Goal: Information Seeking & Learning: Find specific fact

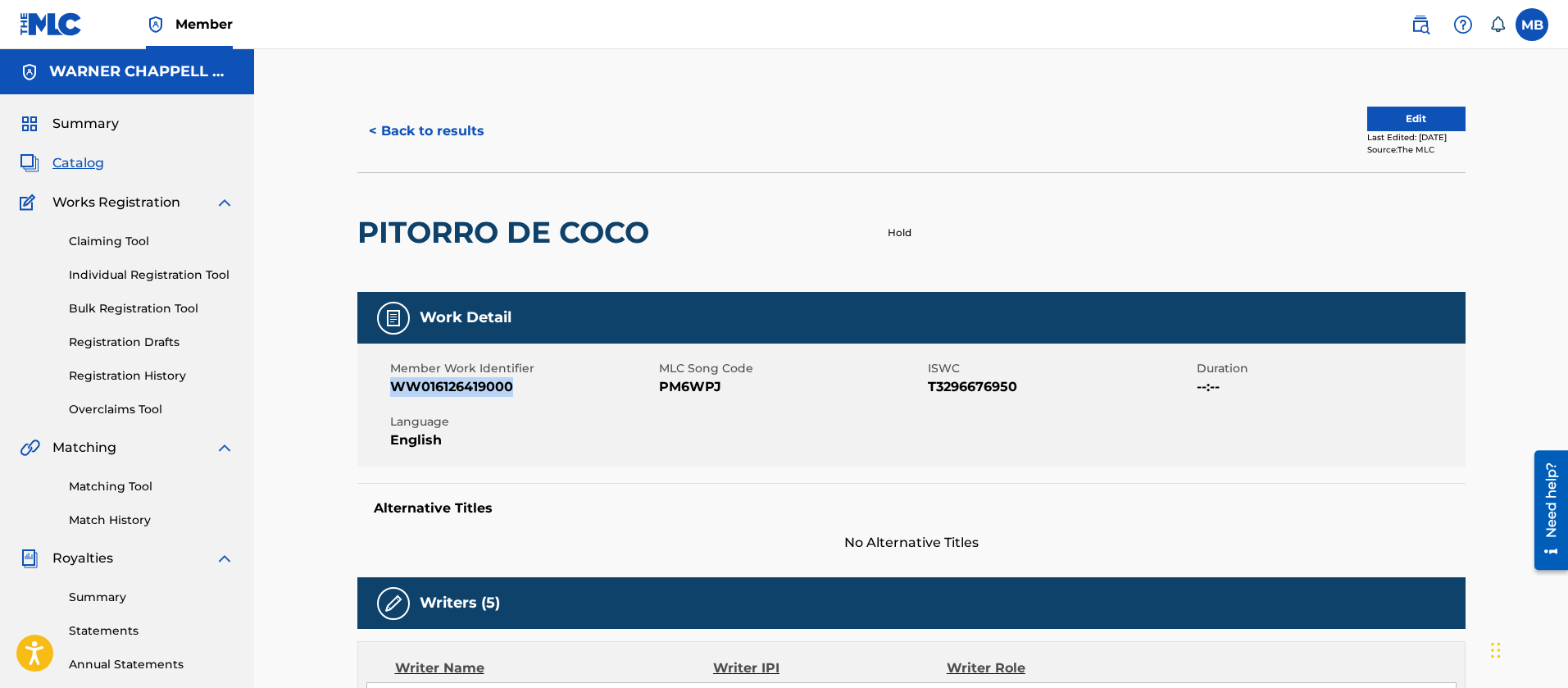
click at [1420, 24] on img at bounding box center [1420, 24] width 19 height 19
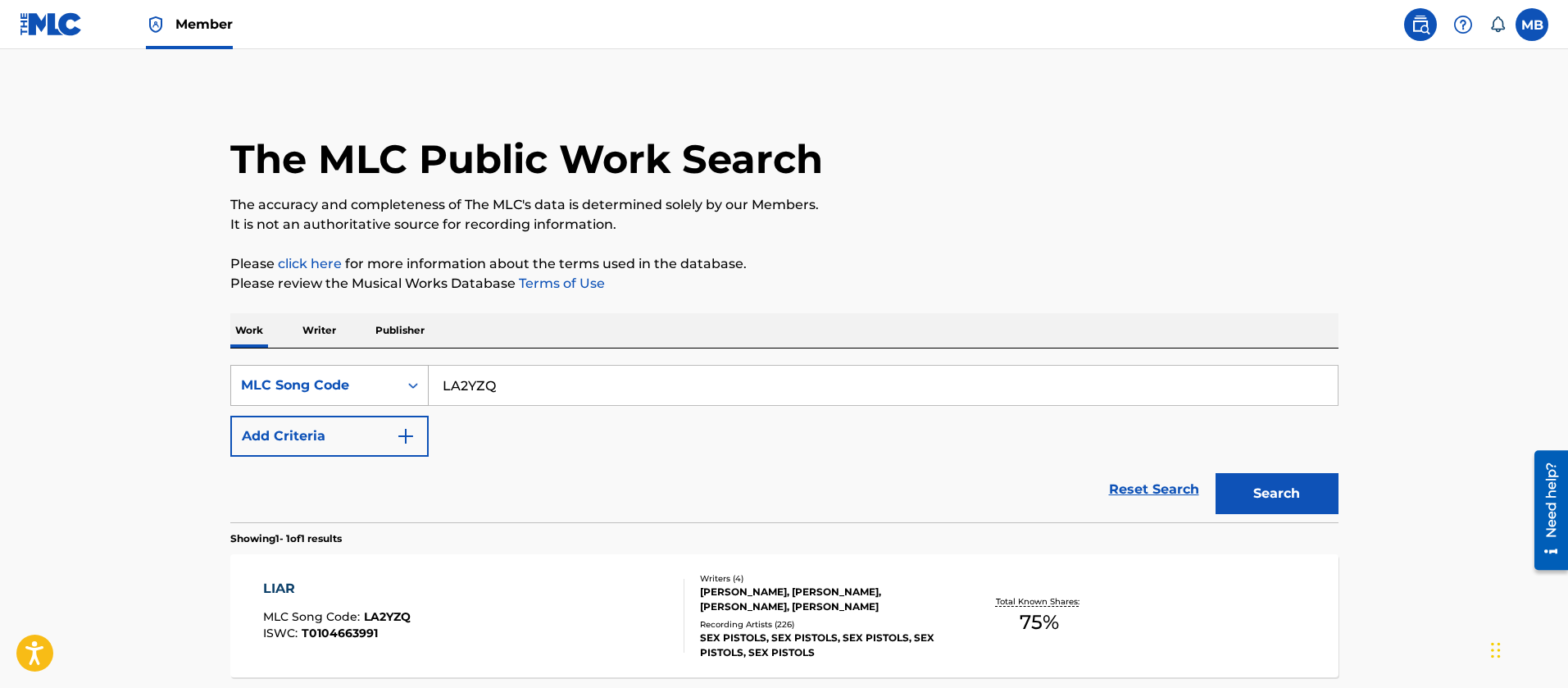
drag, startPoint x: 517, startPoint y: 402, endPoint x: 376, endPoint y: 375, distance: 143.6
click at [377, 376] on div "SearchWithCriteria99501611-a7b6-48dc-80f3-8bea68ec8d30 MLC Song Code LA2YZQ" at bounding box center [785, 386] width 1109 height 41
paste input "TVAS0I"
type input "TVAS0I"
click at [1216, 473] on button "Search" at bounding box center [1277, 493] width 123 height 41
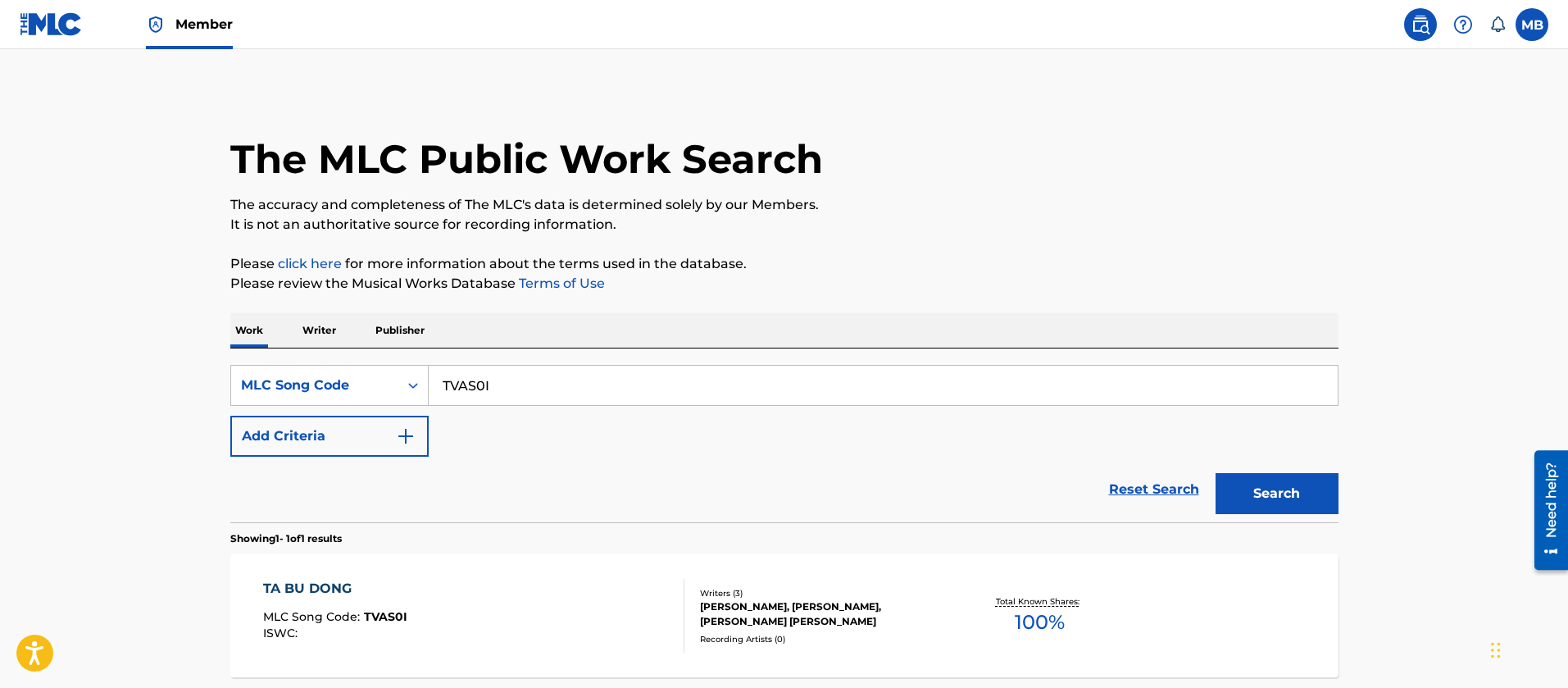
scroll to position [123, 0]
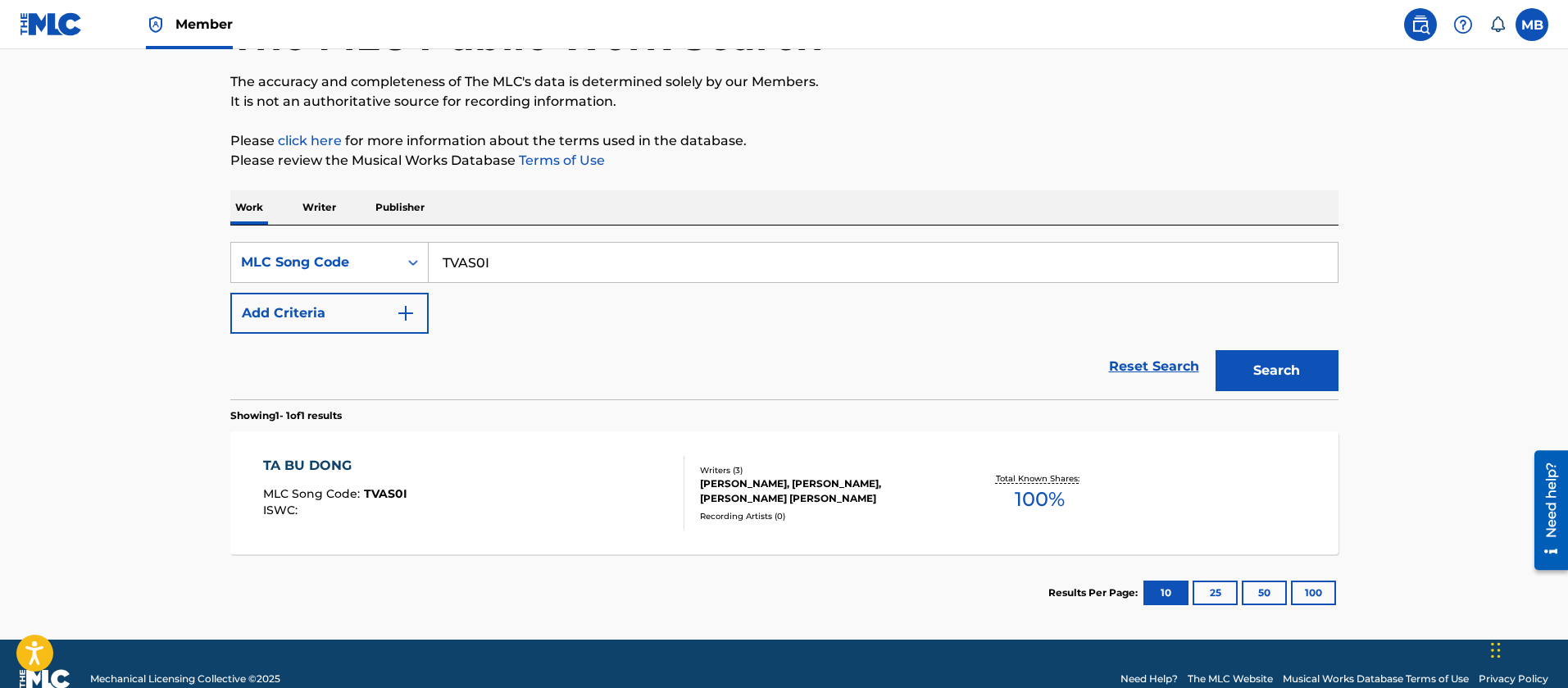
click at [549, 464] on div "TA BU DONG MLC Song Code : TVAS0I ISWC :" at bounding box center [473, 492] width 422 height 74
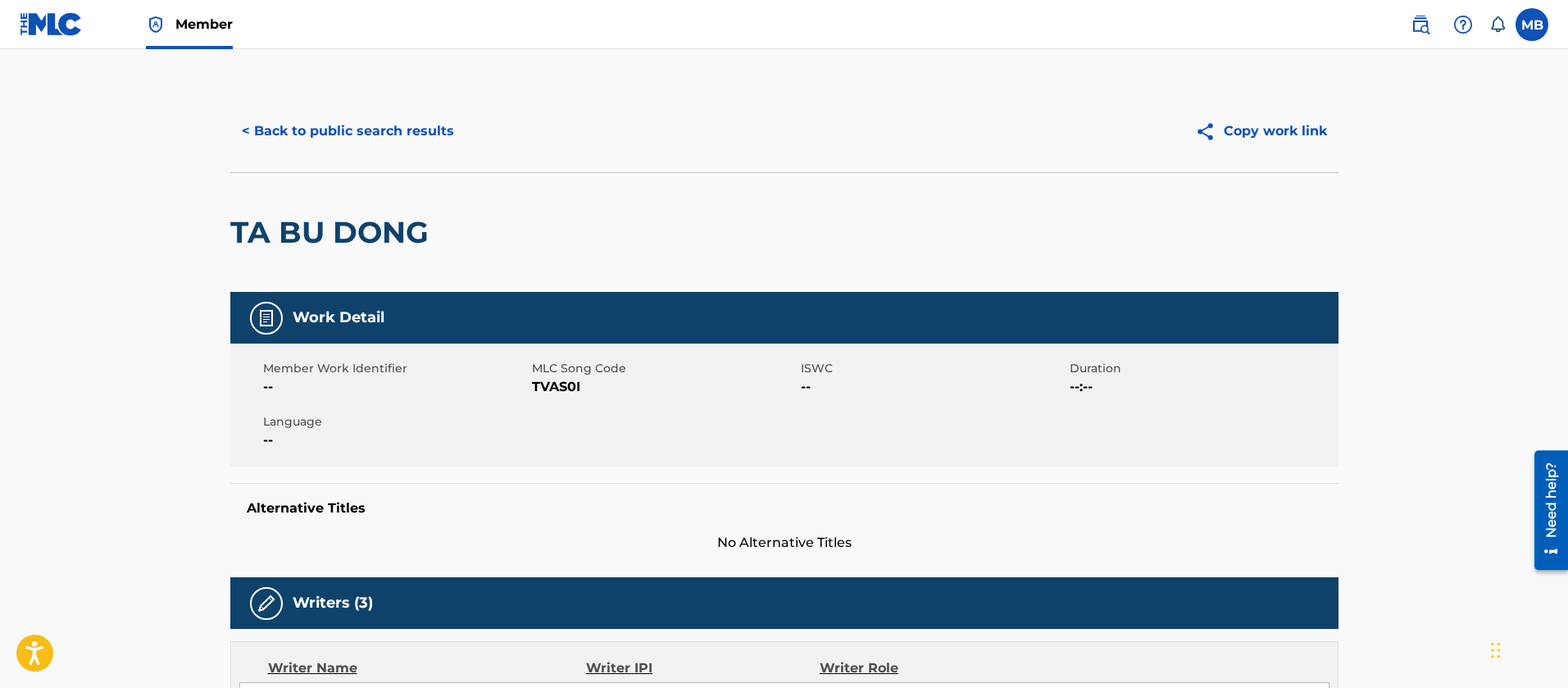
click at [542, 386] on span "TVAS0I" at bounding box center [664, 386] width 265 height 19
copy span "TVAS0I"
click at [365, 114] on button "< Back to public search results" at bounding box center [348, 131] width 235 height 41
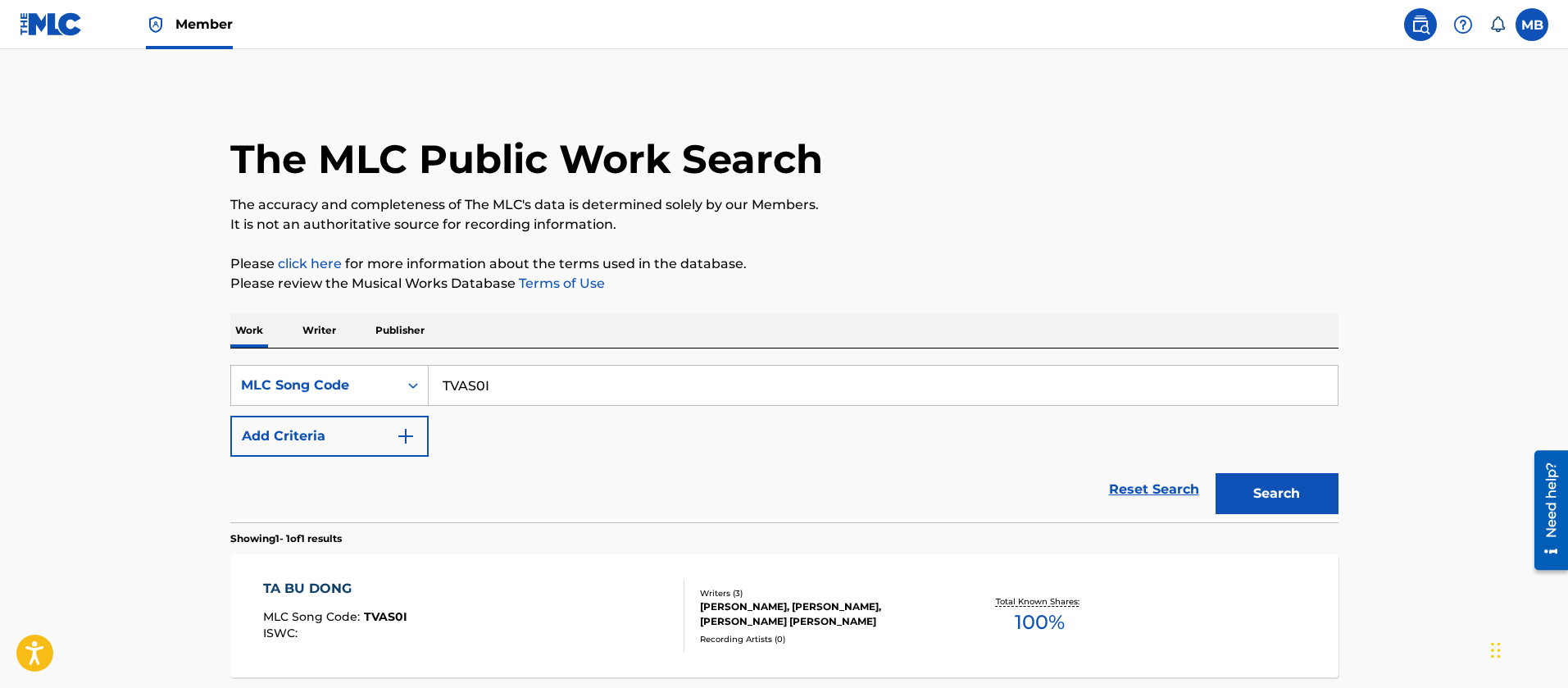
scroll to position [111, 0]
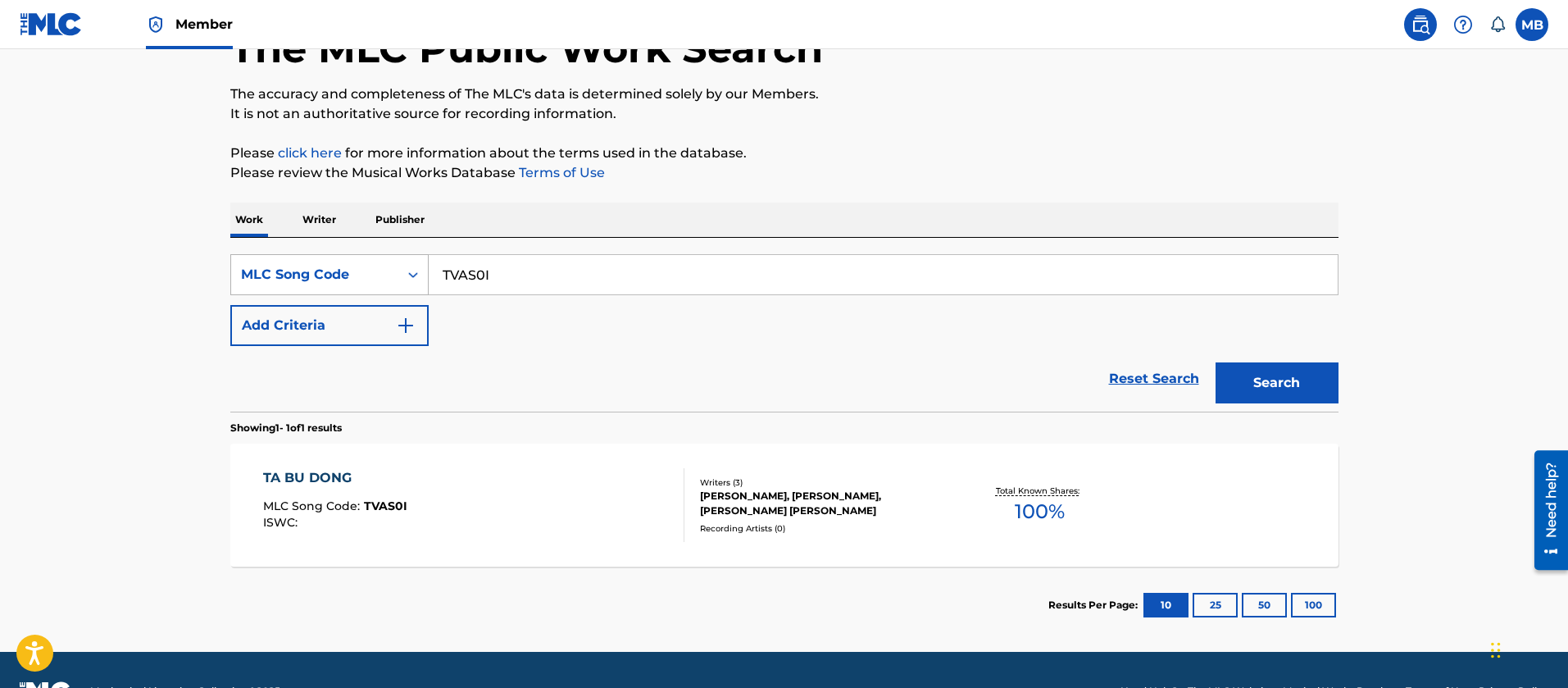
click at [371, 288] on div "MLC Song Code" at bounding box center [315, 275] width 167 height 31
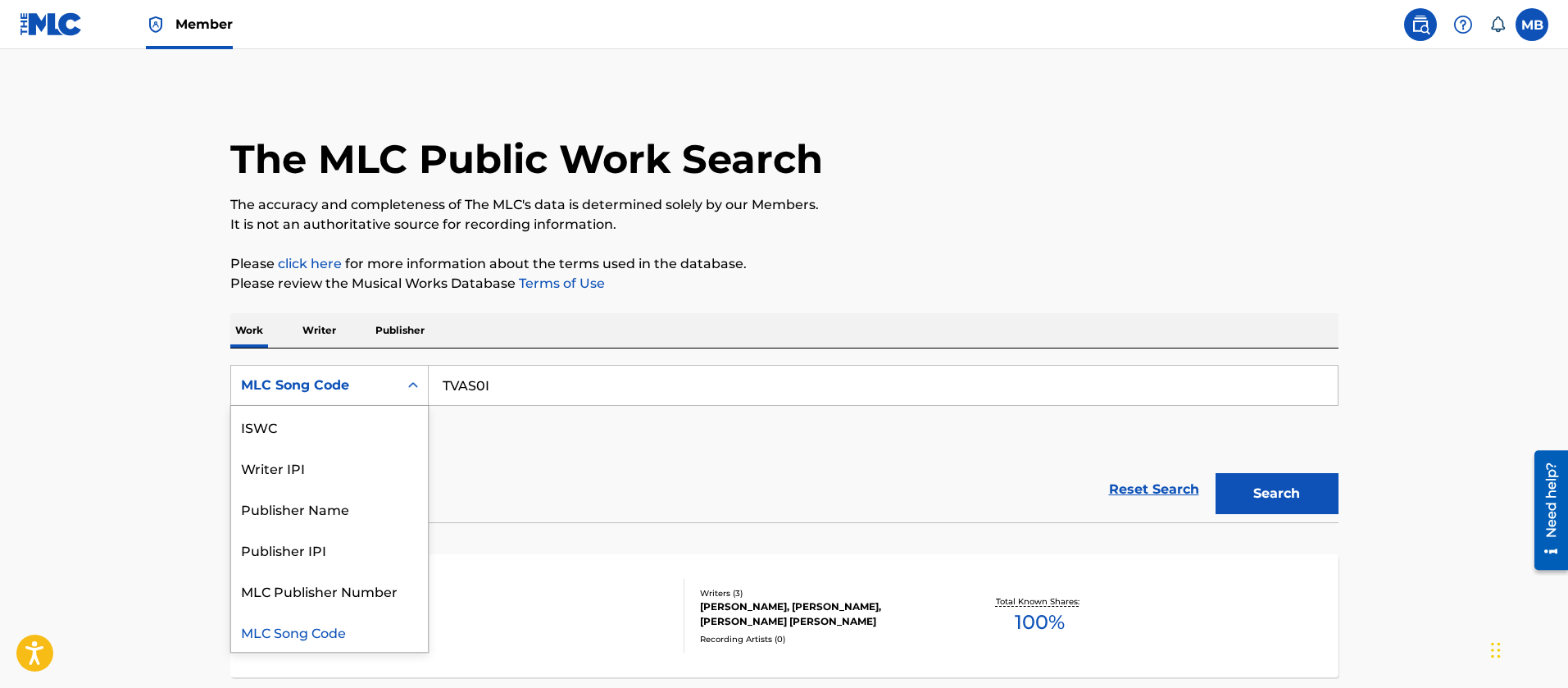
scroll to position [0, 0]
click at [321, 427] on div "Work Title" at bounding box center [329, 426] width 196 height 41
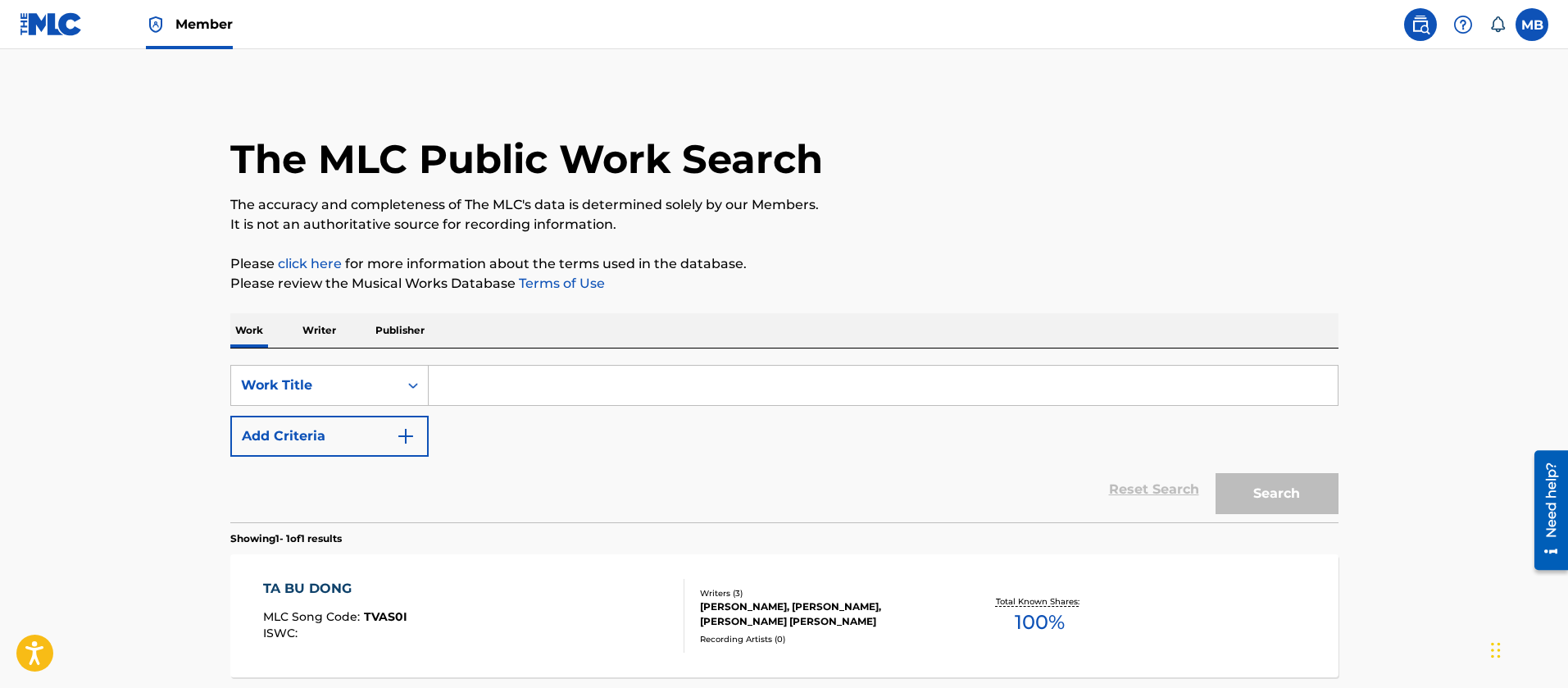
click at [601, 397] on input "Search Form" at bounding box center [884, 385] width 909 height 40
paste input "[PERSON_NAME]"
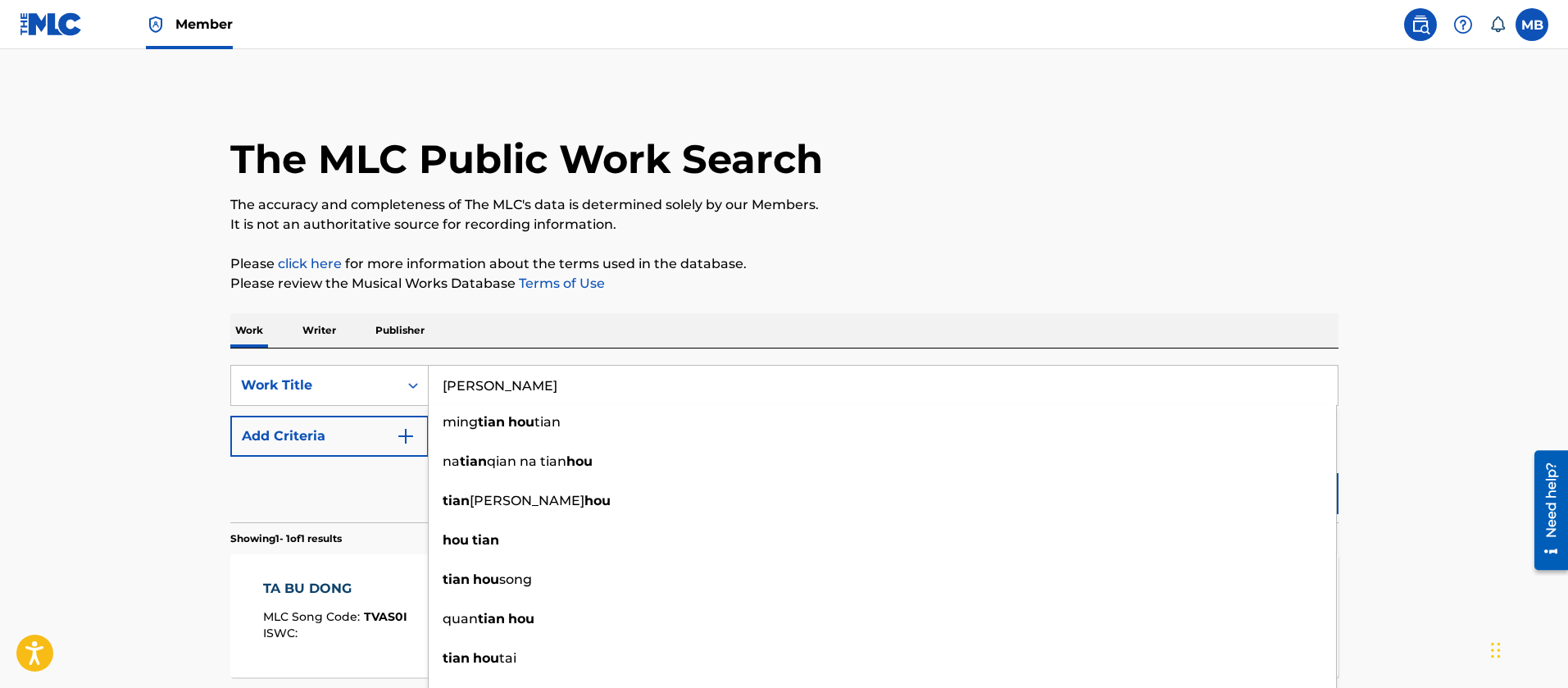
type input "[PERSON_NAME]"
click at [315, 443] on button "Add Criteria" at bounding box center [329, 436] width 198 height 41
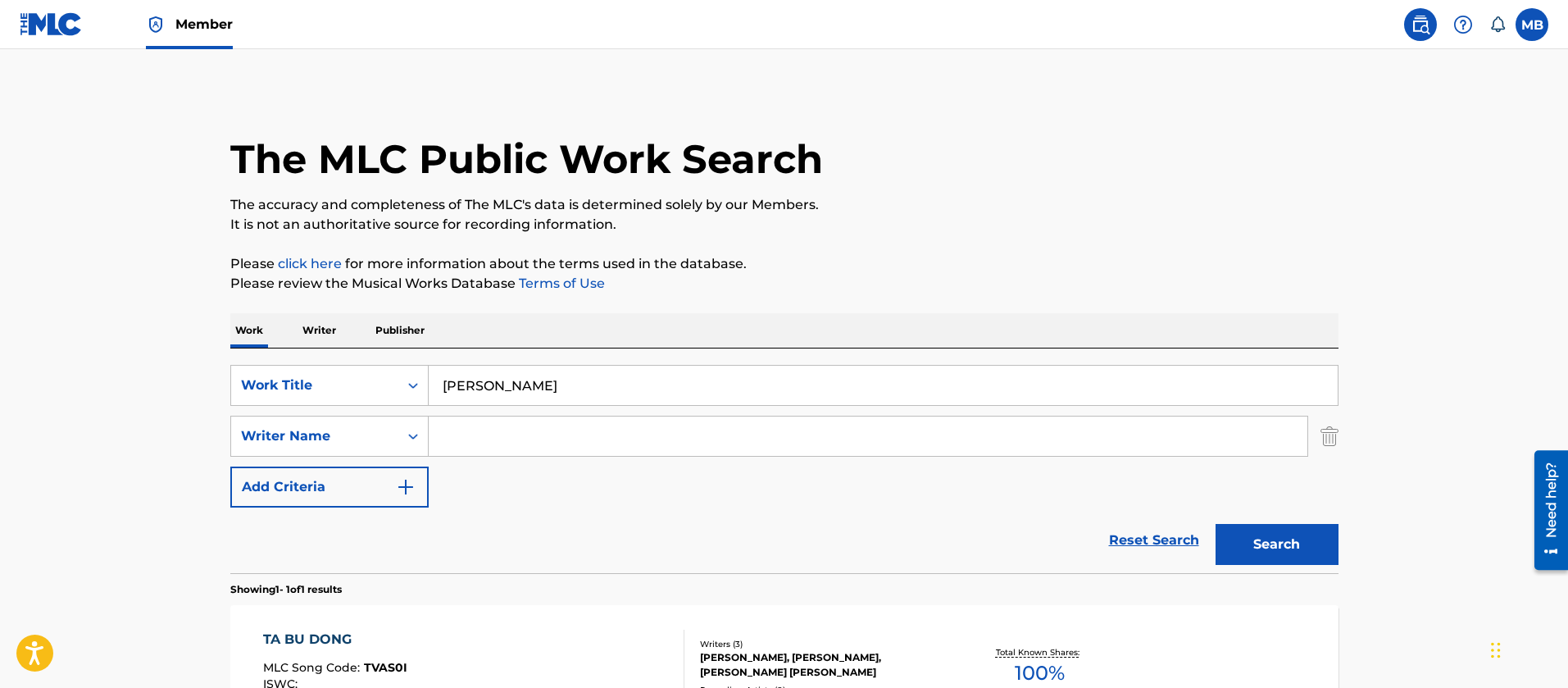
click at [436, 453] on input "Search Form" at bounding box center [868, 436] width 879 height 40
type input "Peng"
click at [1216, 524] on button "Search" at bounding box center [1277, 544] width 123 height 41
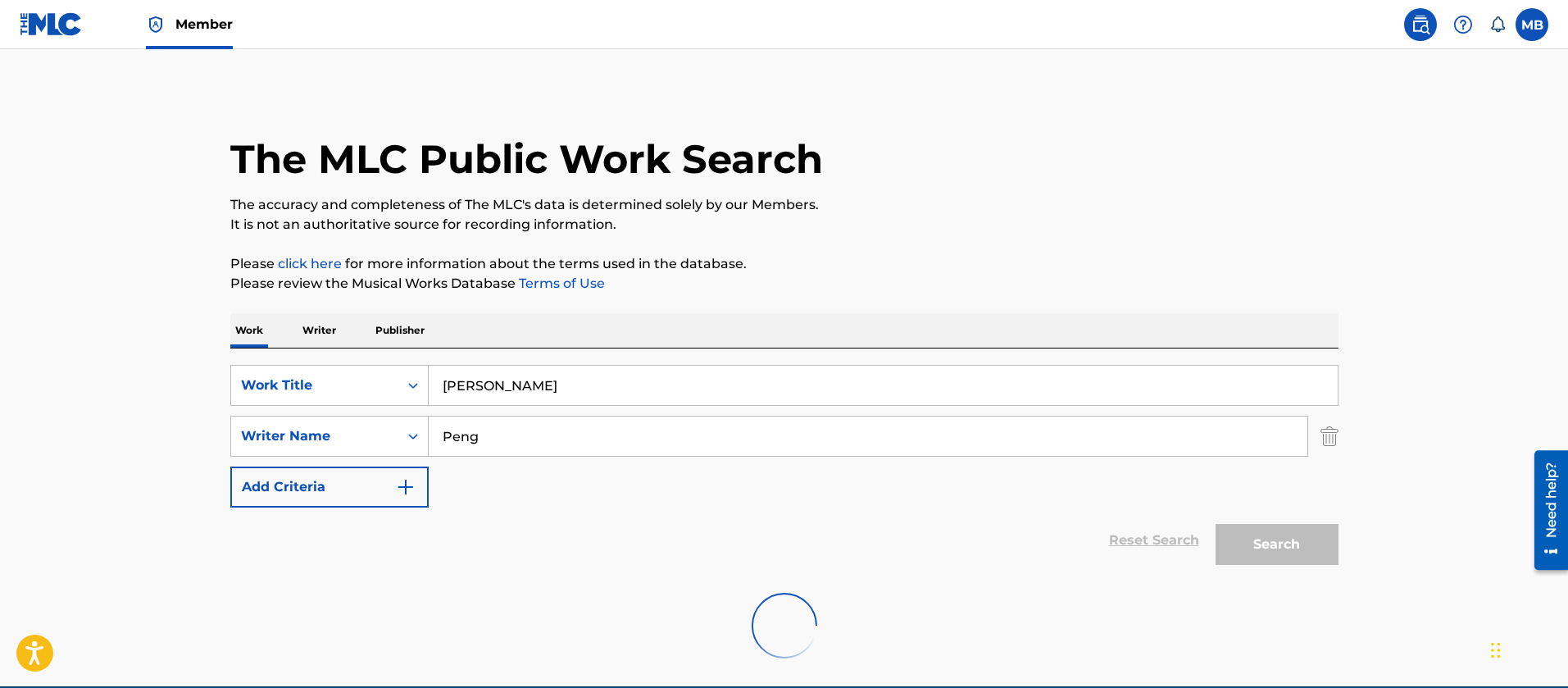
scroll to position [77, 0]
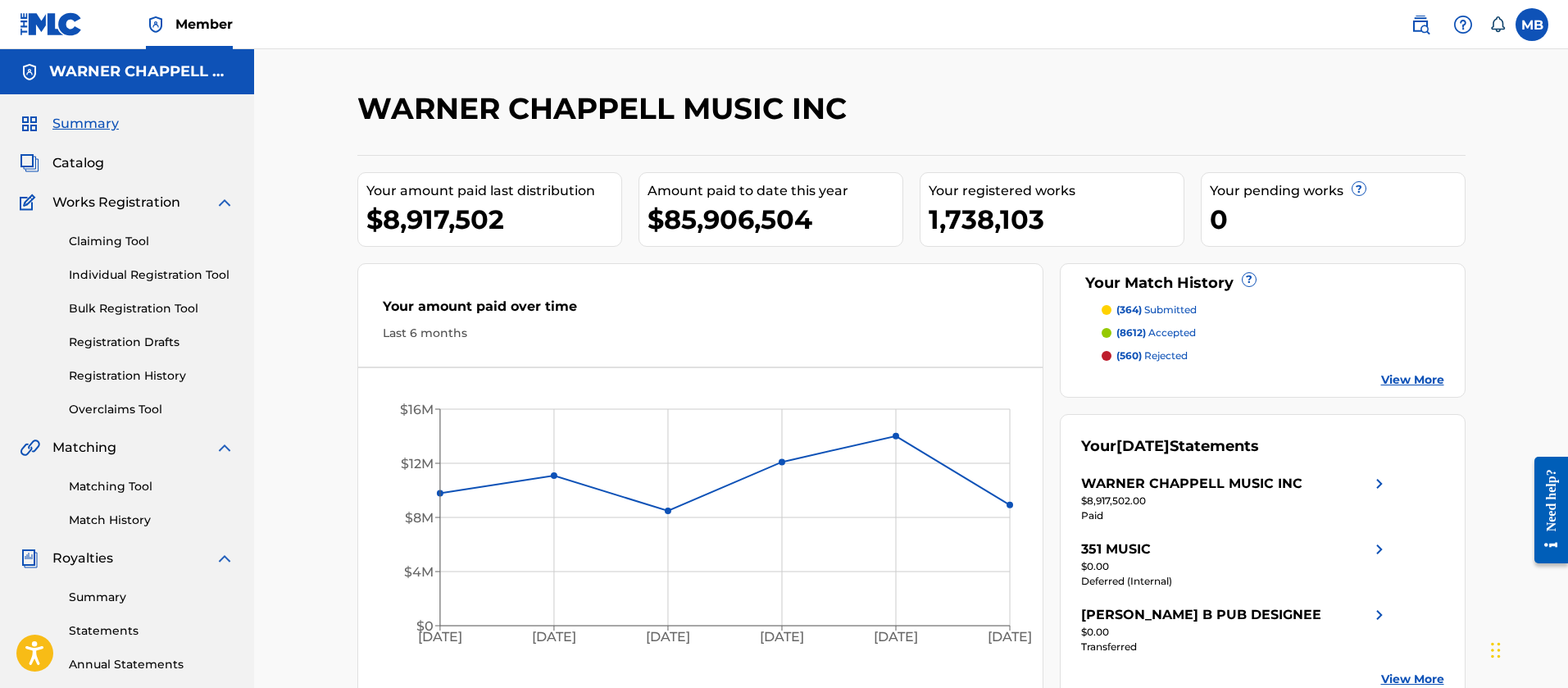
click at [77, 172] on span "Catalog" at bounding box center [78, 162] width 52 height 19
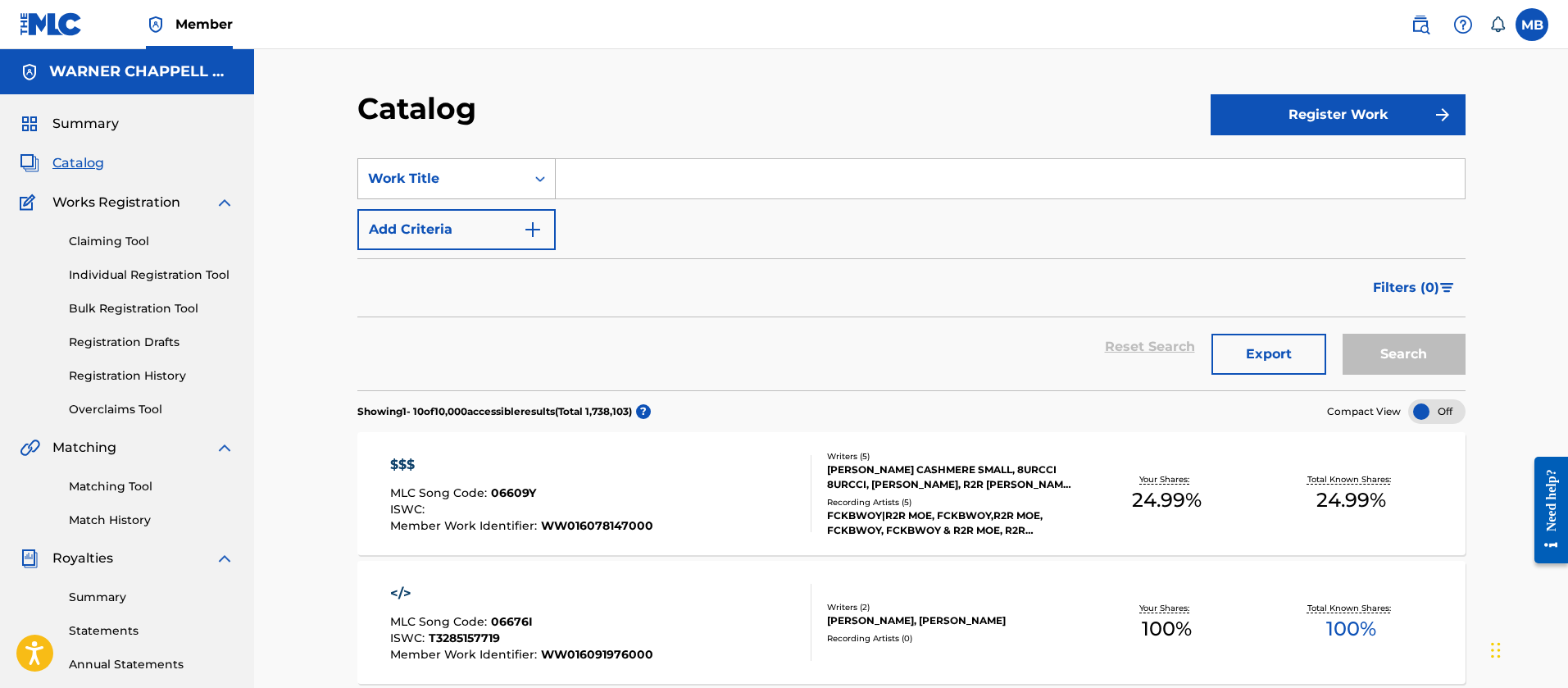
click at [497, 186] on div "Work Title" at bounding box center [442, 178] width 148 height 19
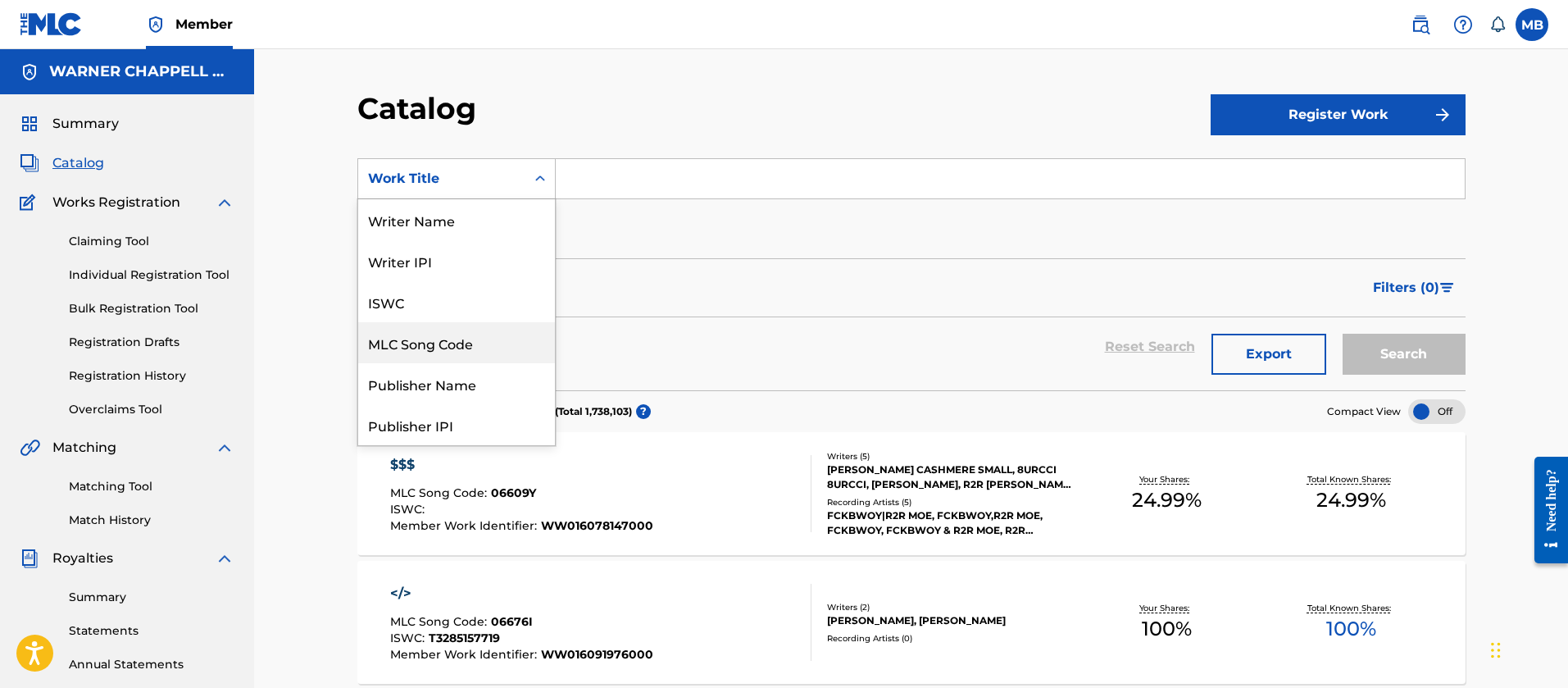
click at [445, 354] on div "MLC Song Code" at bounding box center [456, 342] width 196 height 41
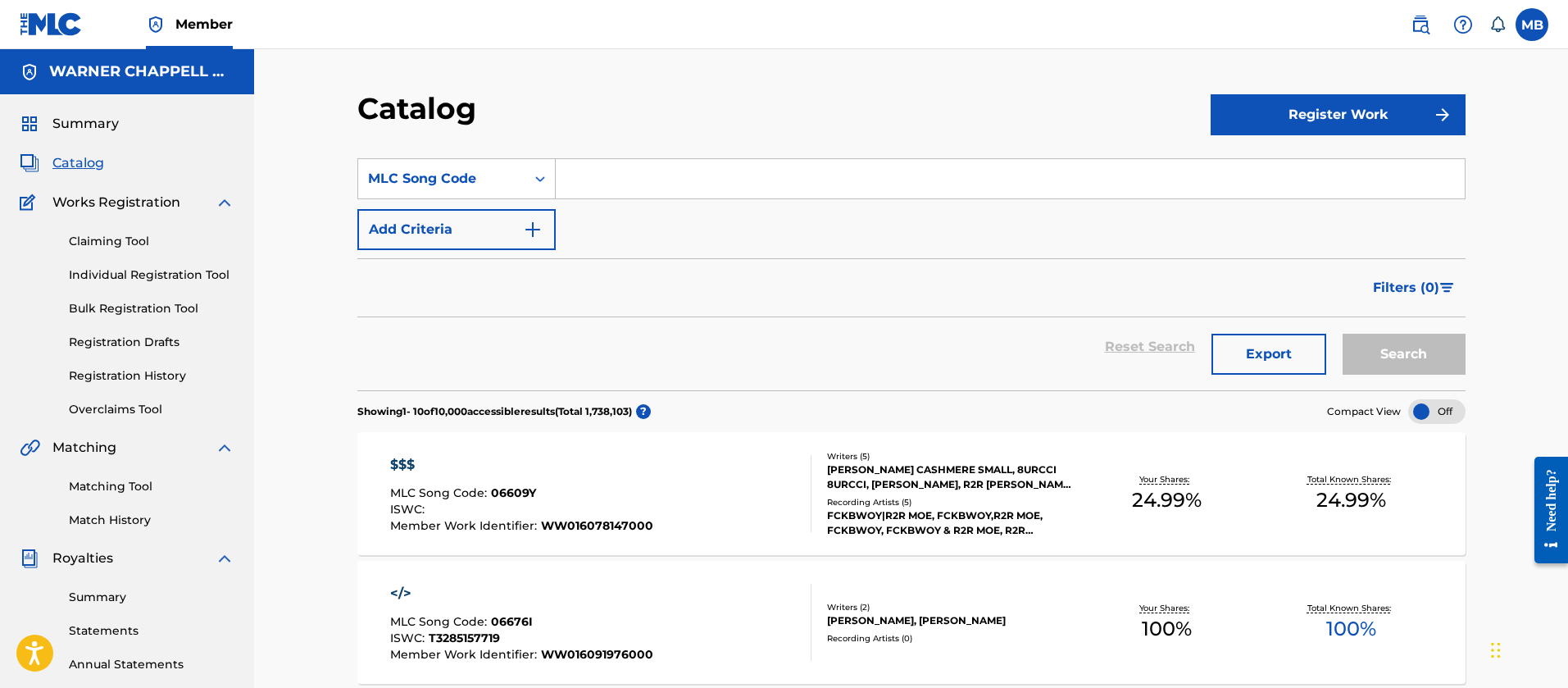
click at [656, 193] on input "Search Form" at bounding box center [1011, 178] width 909 height 40
paste input "[PERSON_NAME]"
drag, startPoint x: 686, startPoint y: 186, endPoint x: 324, endPoint y: 180, distance: 362.0
paste input "B62CQ"
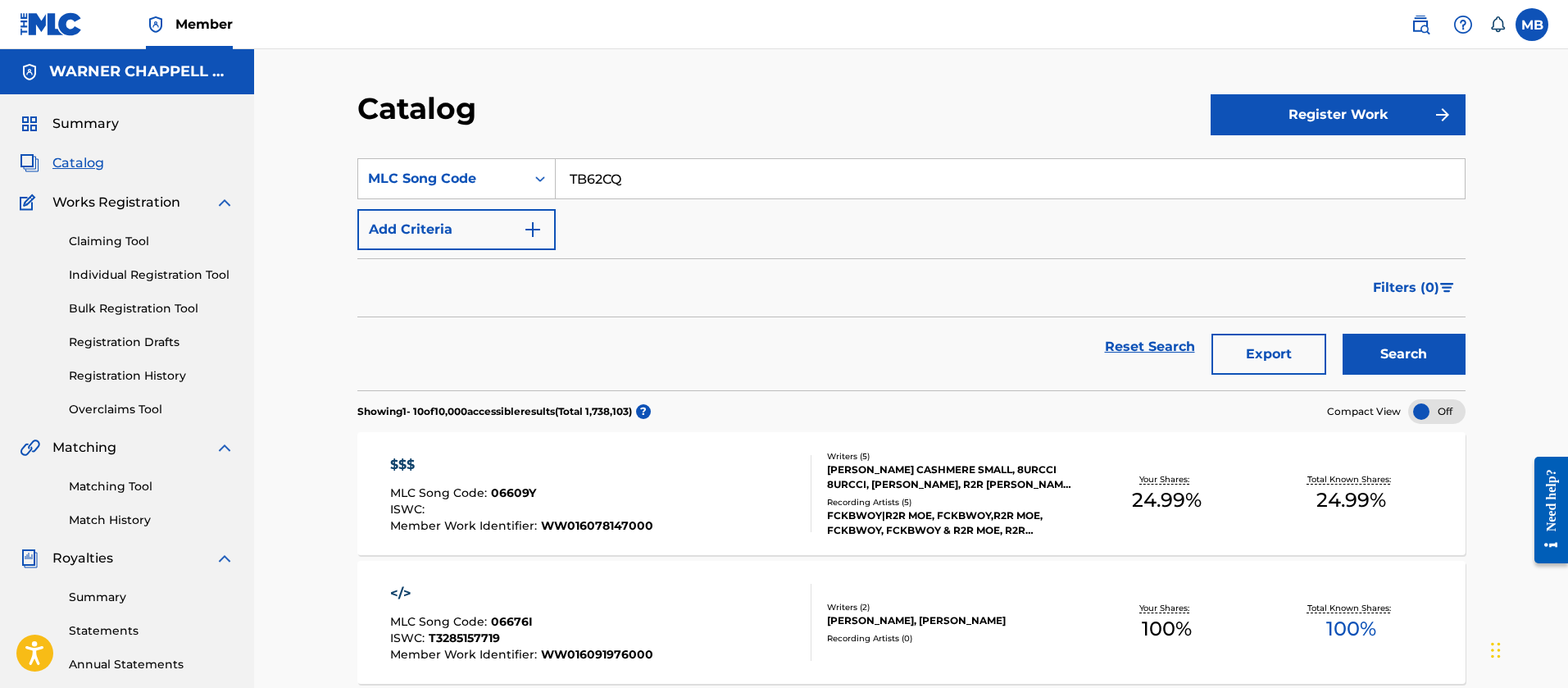
type input "TB62CQ"
click at [1343, 334] on button "Search" at bounding box center [1404, 354] width 123 height 41
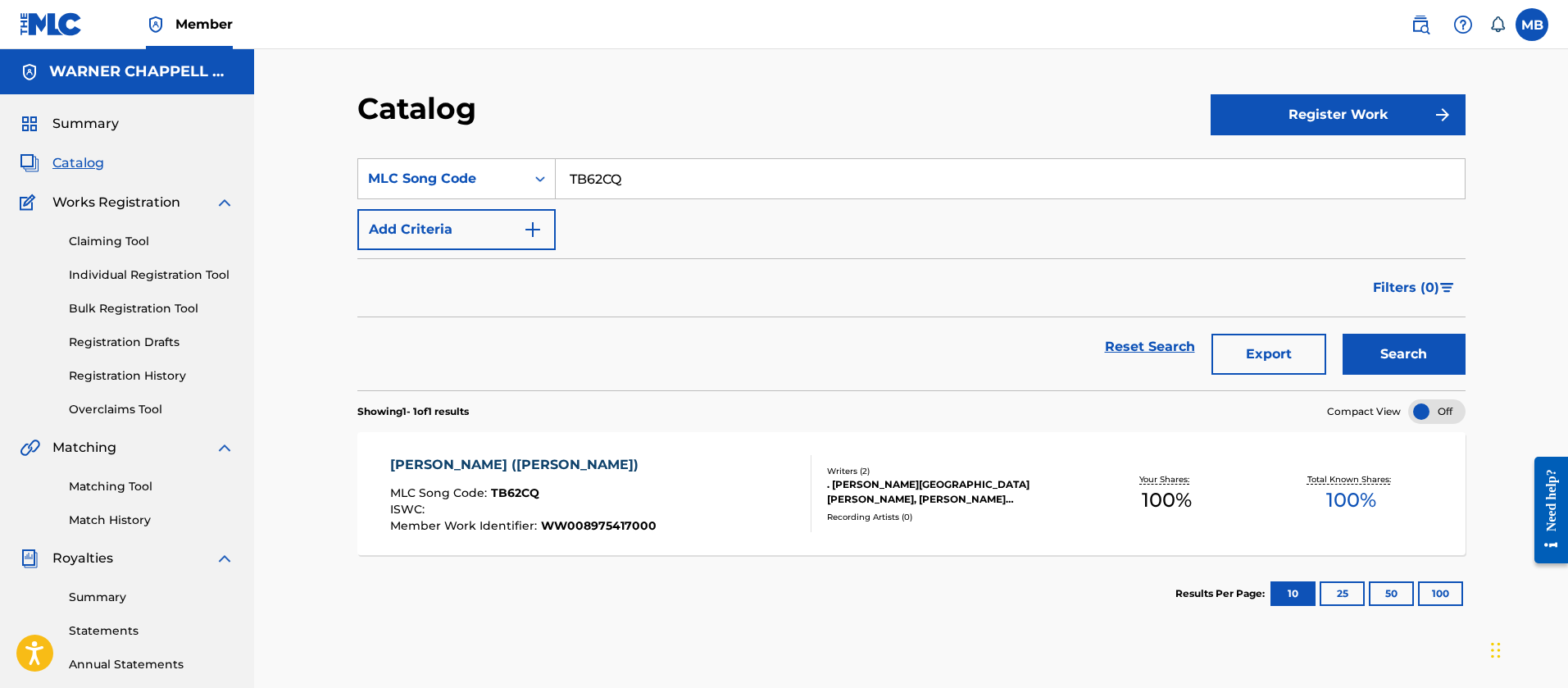
click at [665, 498] on div "[PERSON_NAME] ([PERSON_NAME]) MLC Song Code : TB62CQ ISWC : Member Work Identif…" at bounding box center [600, 493] width 422 height 77
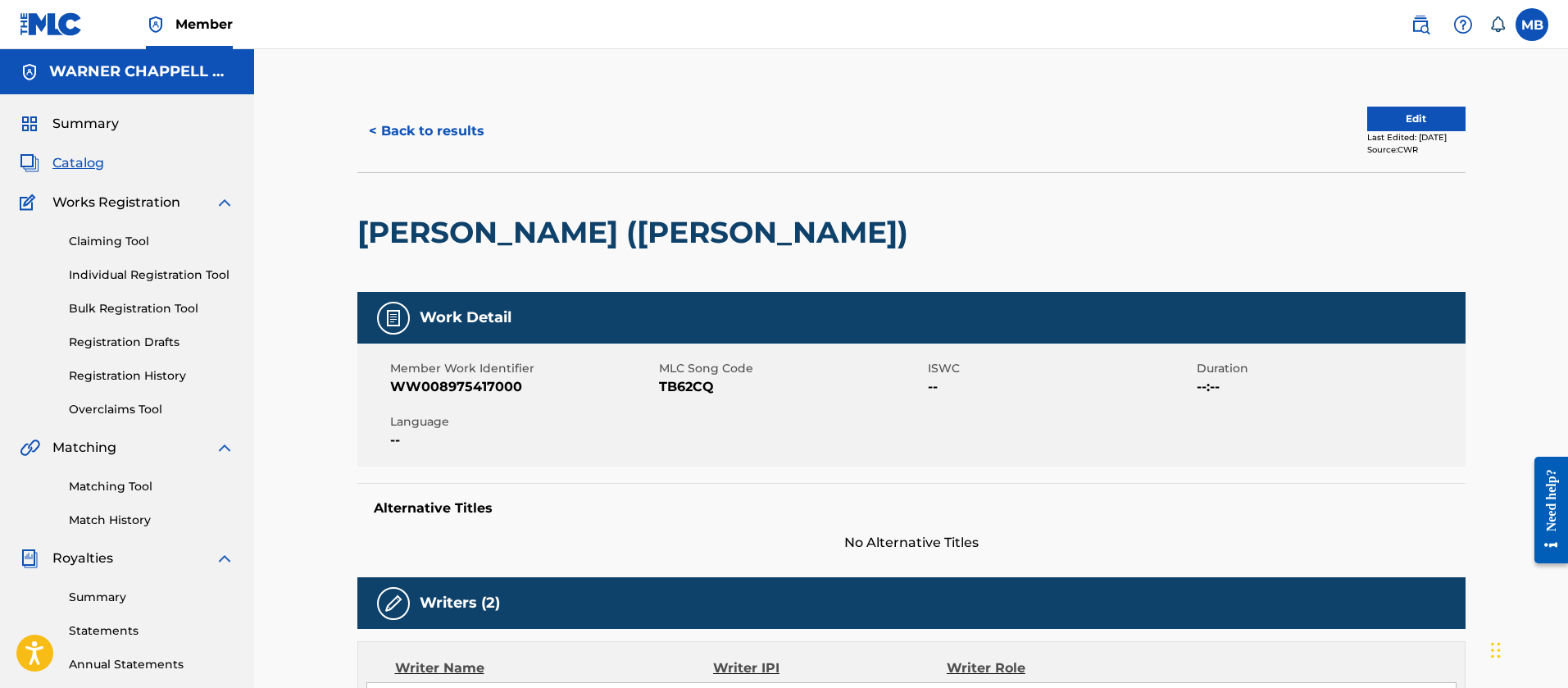
click at [398, 390] on span "WW008975417000" at bounding box center [522, 386] width 265 height 19
copy span "WW008975417000"
click at [953, 213] on div at bounding box center [1044, 232] width 255 height 119
click at [1415, 28] on img at bounding box center [1420, 24] width 19 height 19
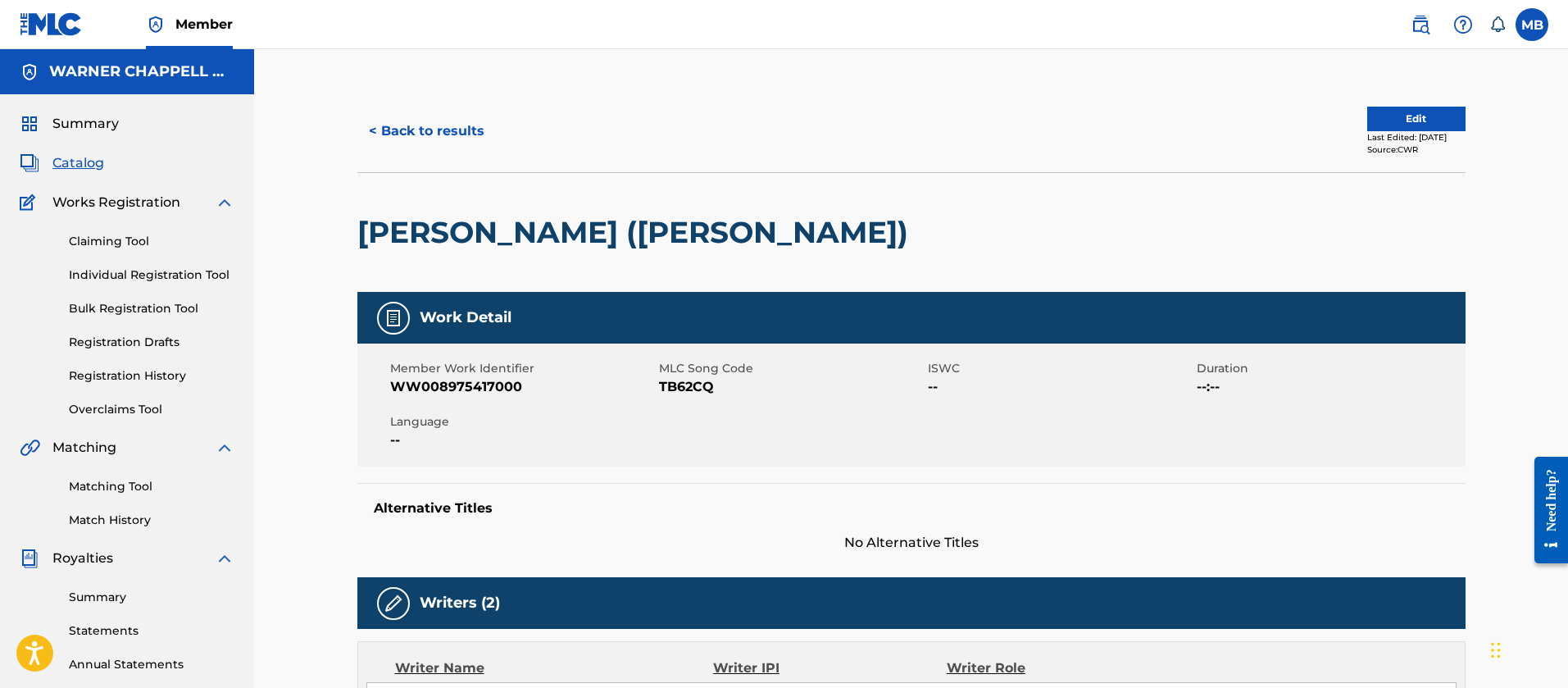
click at [1348, 245] on div "[PERSON_NAME] ([PERSON_NAME])" at bounding box center [912, 232] width 1109 height 120
click at [705, 372] on span "MLC Song Code" at bounding box center [791, 368] width 265 height 18
click at [692, 381] on span "TB62CQ" at bounding box center [791, 386] width 265 height 19
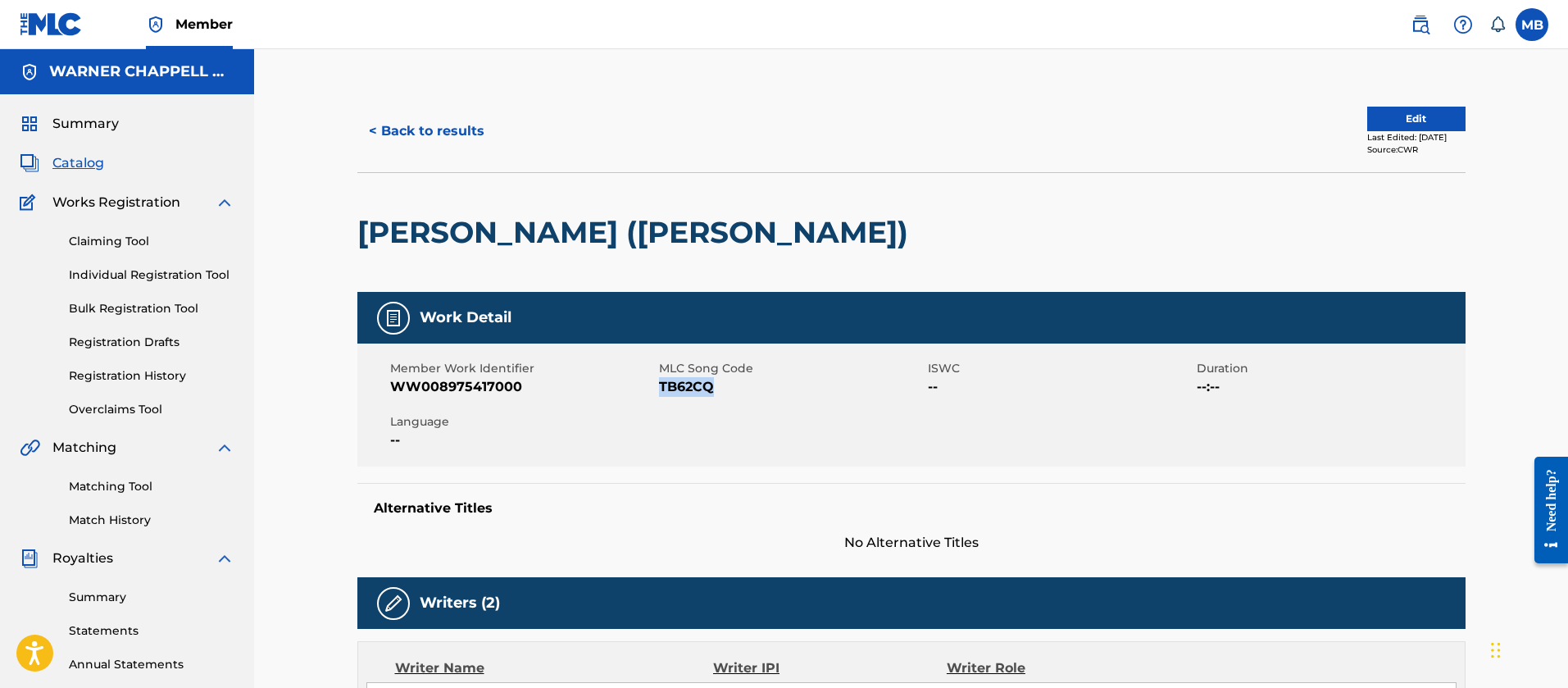
copy span "TB62CQ"
click at [564, 242] on h2 "[PERSON_NAME] ([PERSON_NAME])" at bounding box center [637, 232] width 559 height 37
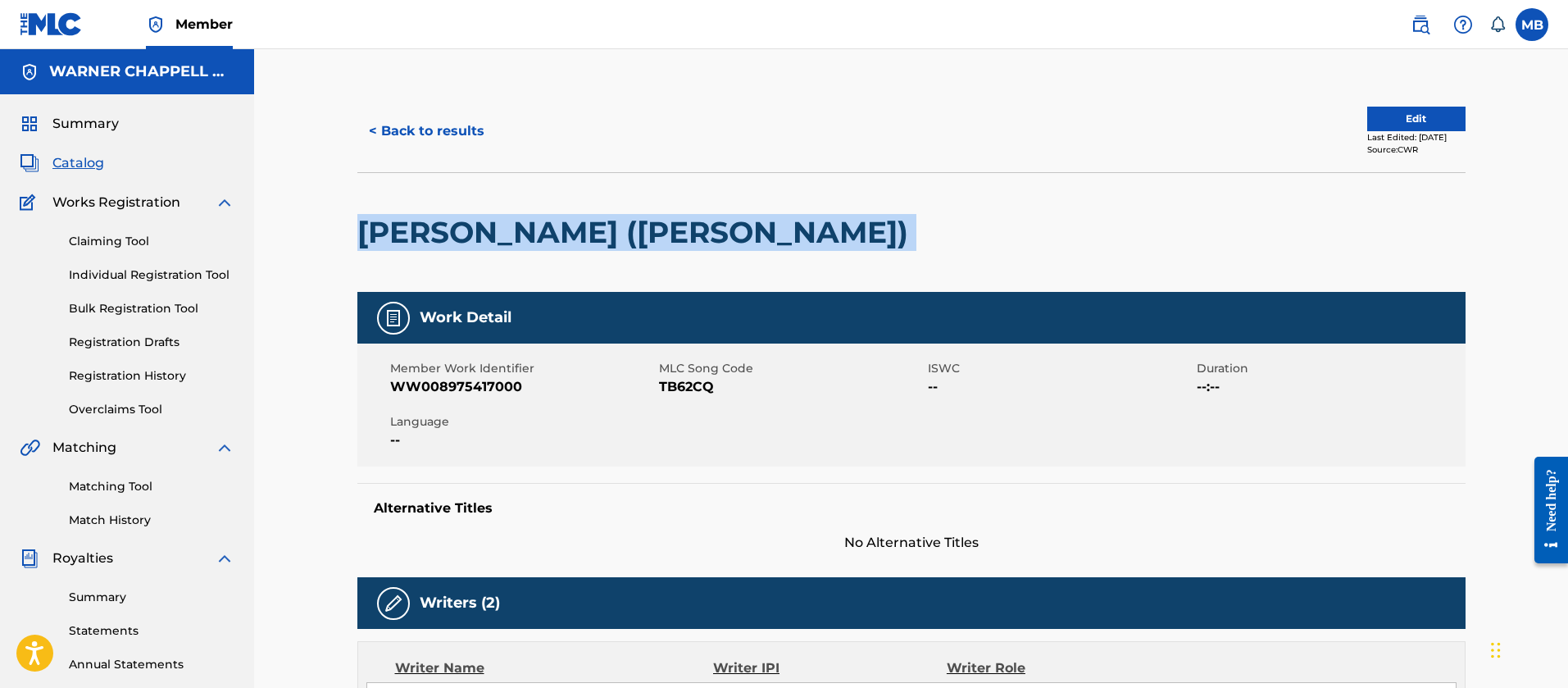
click at [564, 242] on h2 "[PERSON_NAME] ([PERSON_NAME])" at bounding box center [637, 232] width 559 height 37
copy div "[PERSON_NAME] ([PERSON_NAME])"
click at [1420, 29] on img at bounding box center [1420, 24] width 19 height 19
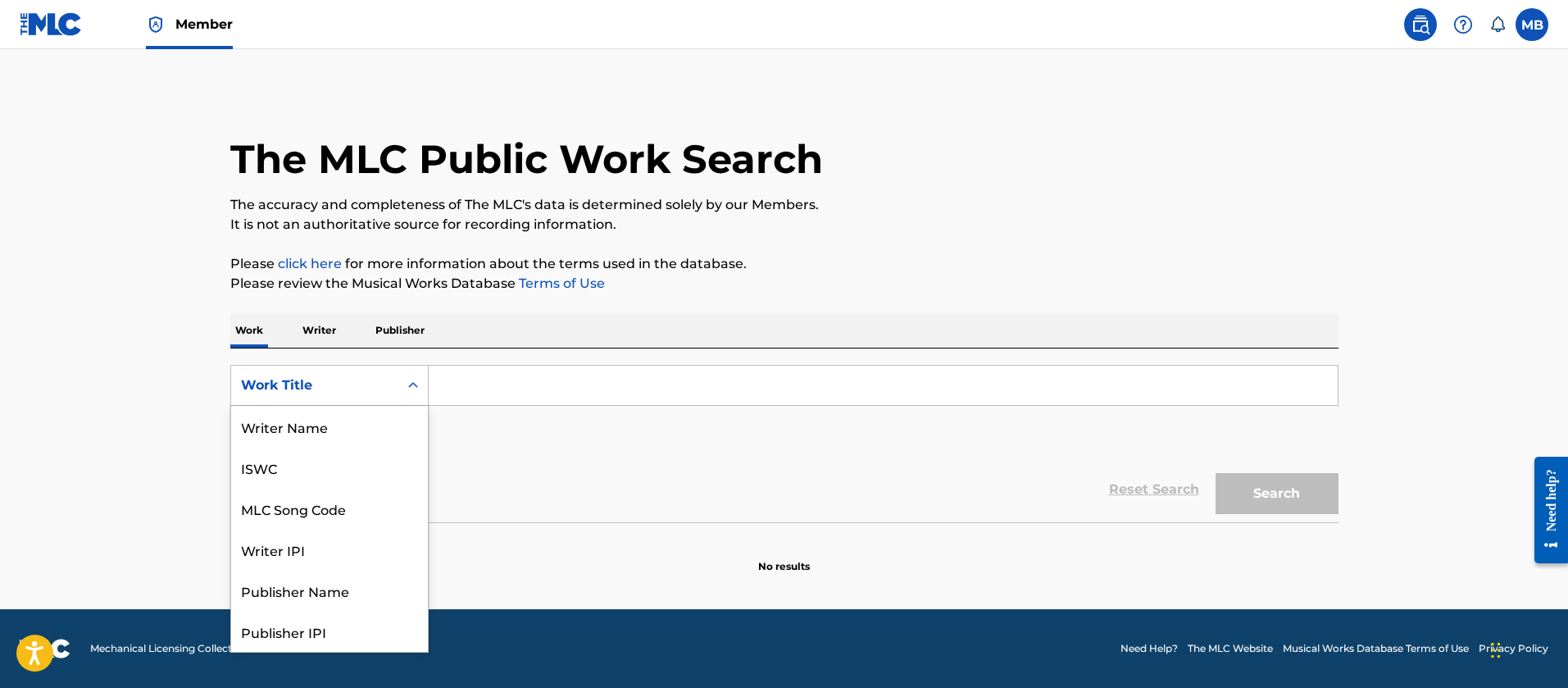
click at [348, 382] on div "Work Title" at bounding box center [315, 385] width 148 height 19
click at [343, 421] on div "MLC Song Code" at bounding box center [329, 426] width 196 height 41
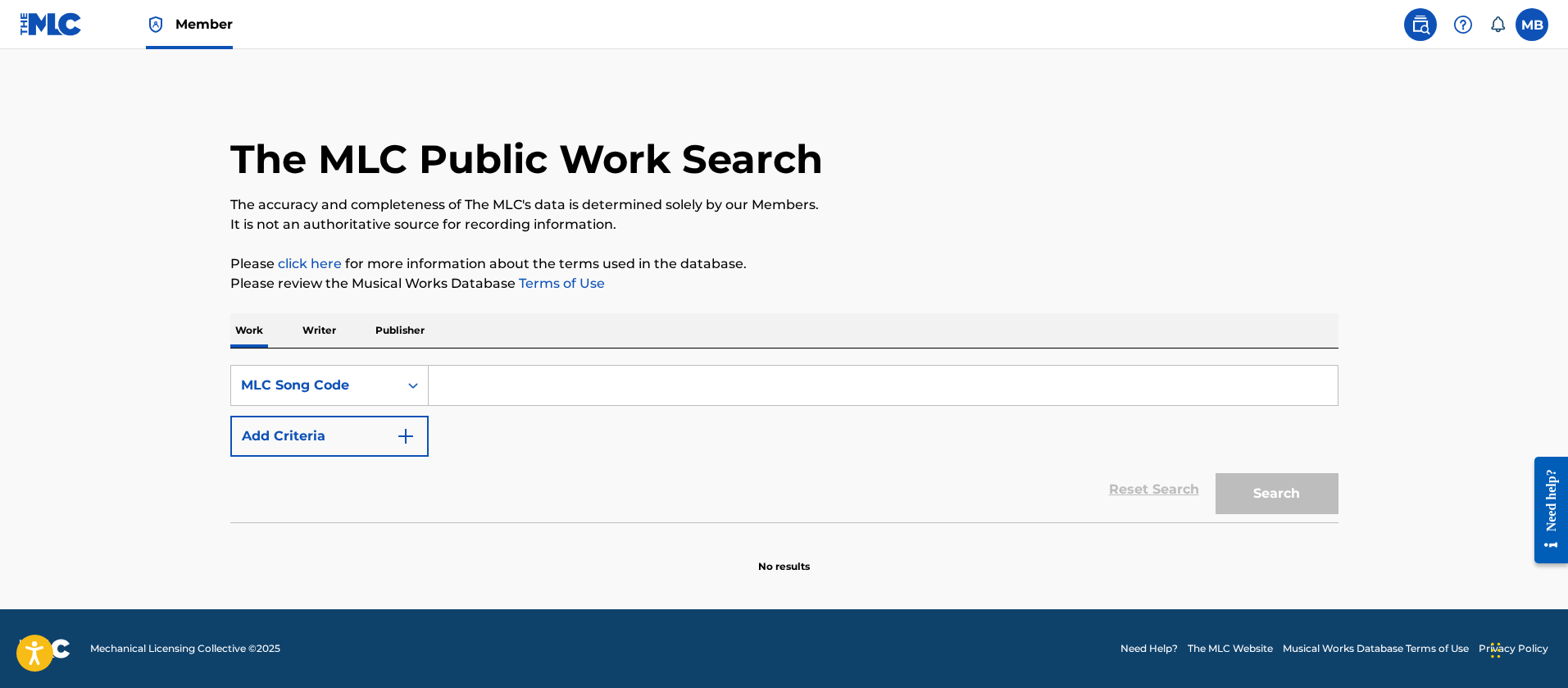
click at [499, 388] on input "Search Form" at bounding box center [884, 385] width 909 height 40
paste input "TVAS0I"
type input "TVAS0I"
click at [1216, 473] on button "Search" at bounding box center [1277, 493] width 123 height 41
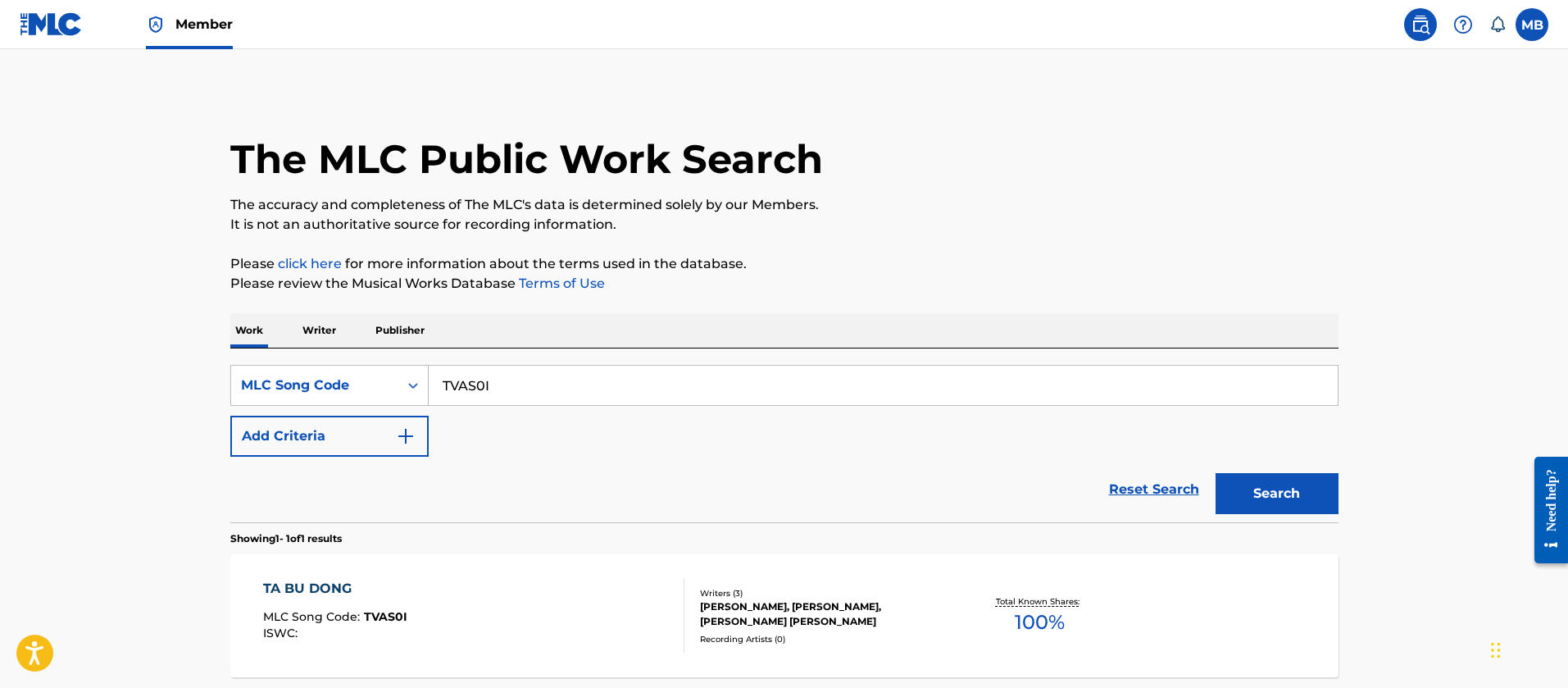
click at [502, 572] on div "TA BU DONG MLC Song Code : TVAS0I ISWC : Writers ( 3 ) [PERSON_NAME], [PERSON_N…" at bounding box center [785, 615] width 1109 height 123
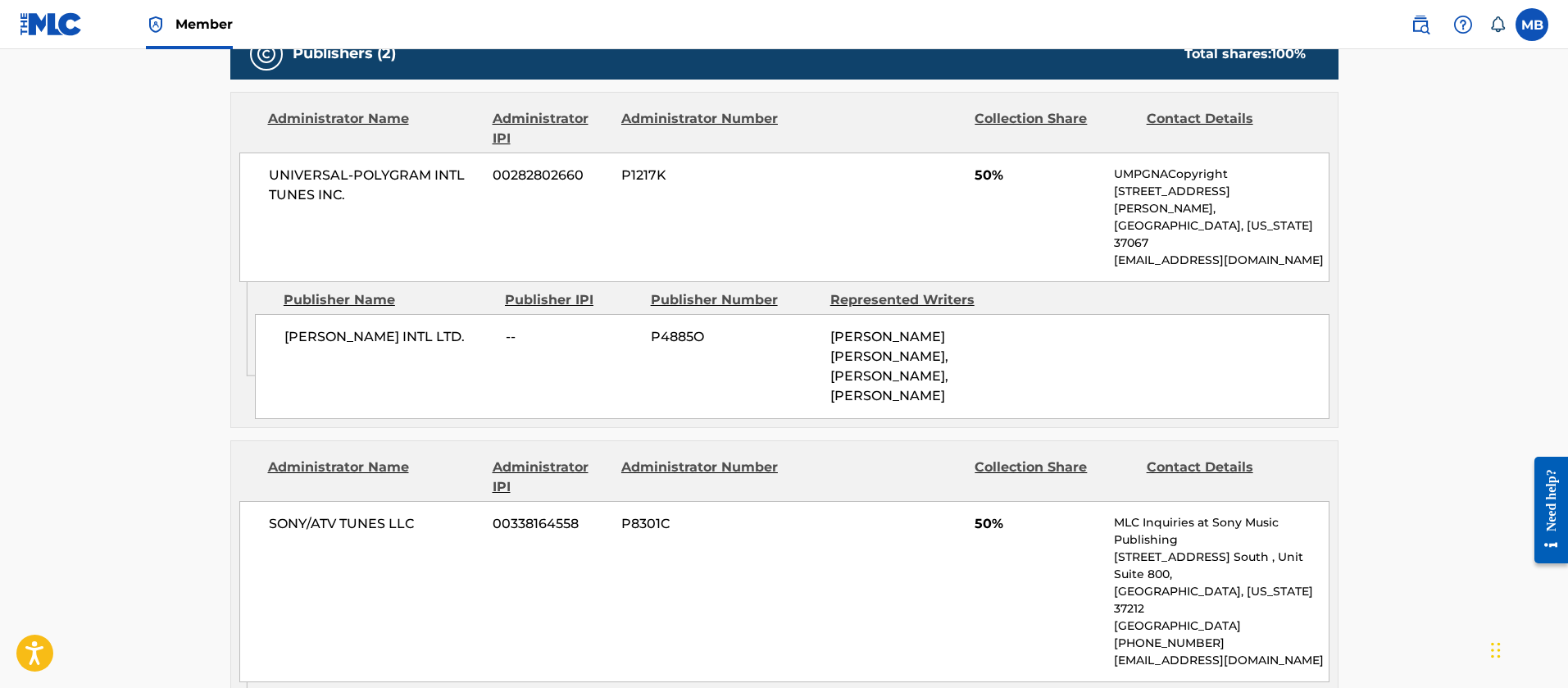
scroll to position [738, 0]
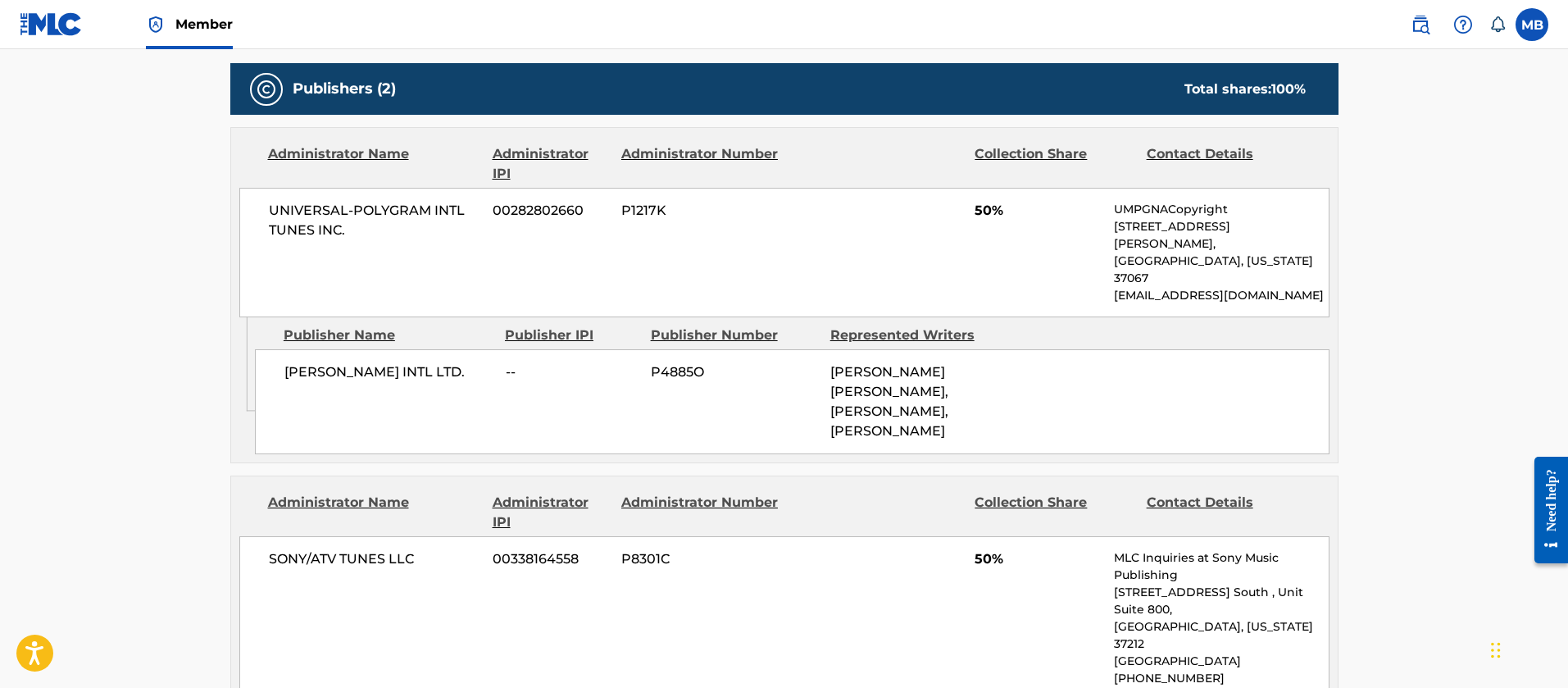
click at [373, 362] on span "[PERSON_NAME] INTL LTD." at bounding box center [388, 372] width 209 height 19
copy div "[PERSON_NAME] INTL LTD."
click at [327, 219] on span "UNIVERSAL-POLYGRAM INTL TUNES INC." at bounding box center [375, 220] width 212 height 40
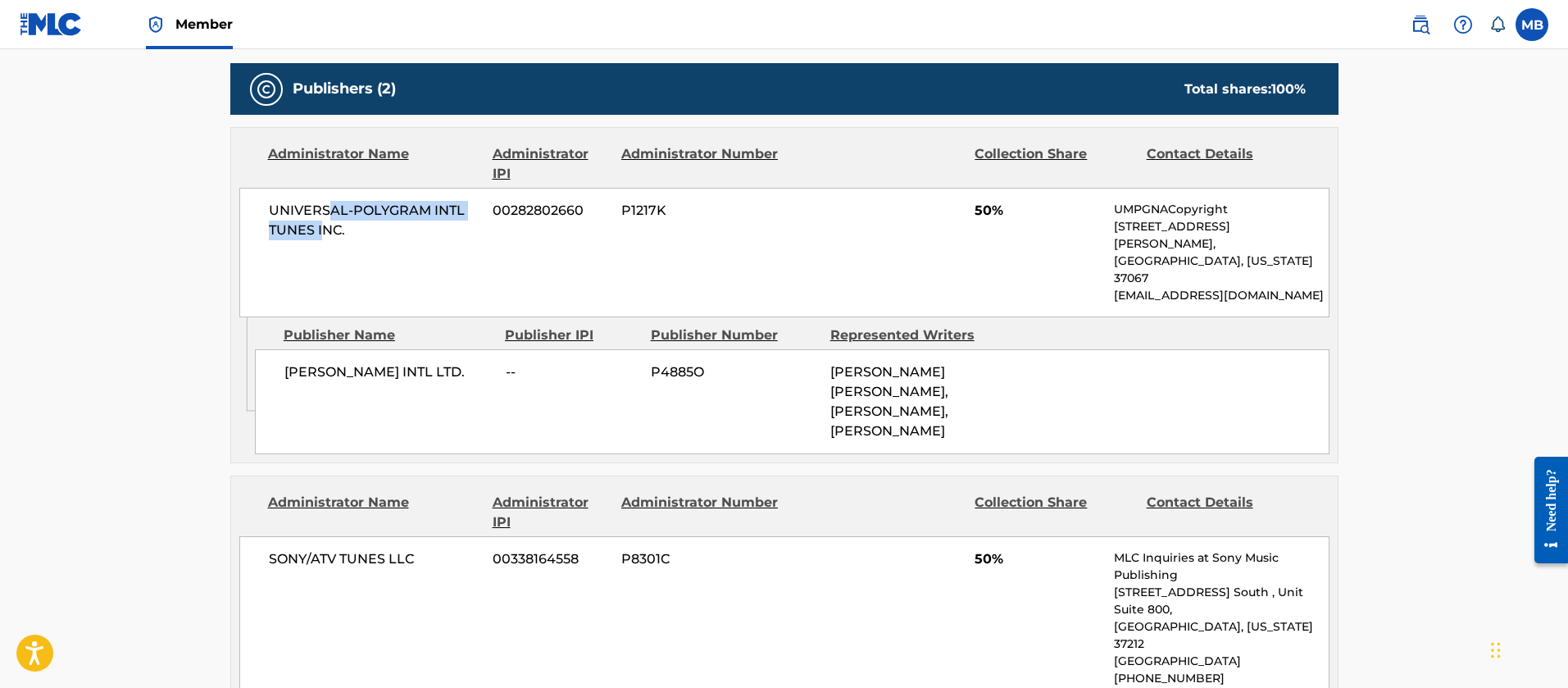
click at [327, 219] on span "UNIVERSAL-POLYGRAM INTL TUNES INC." at bounding box center [375, 220] width 212 height 40
copy div "UNIVERSAL-POLYGRAM INTL TUNES INC."
click at [913, 326] on div "Represented Writers" at bounding box center [913, 335] width 167 height 19
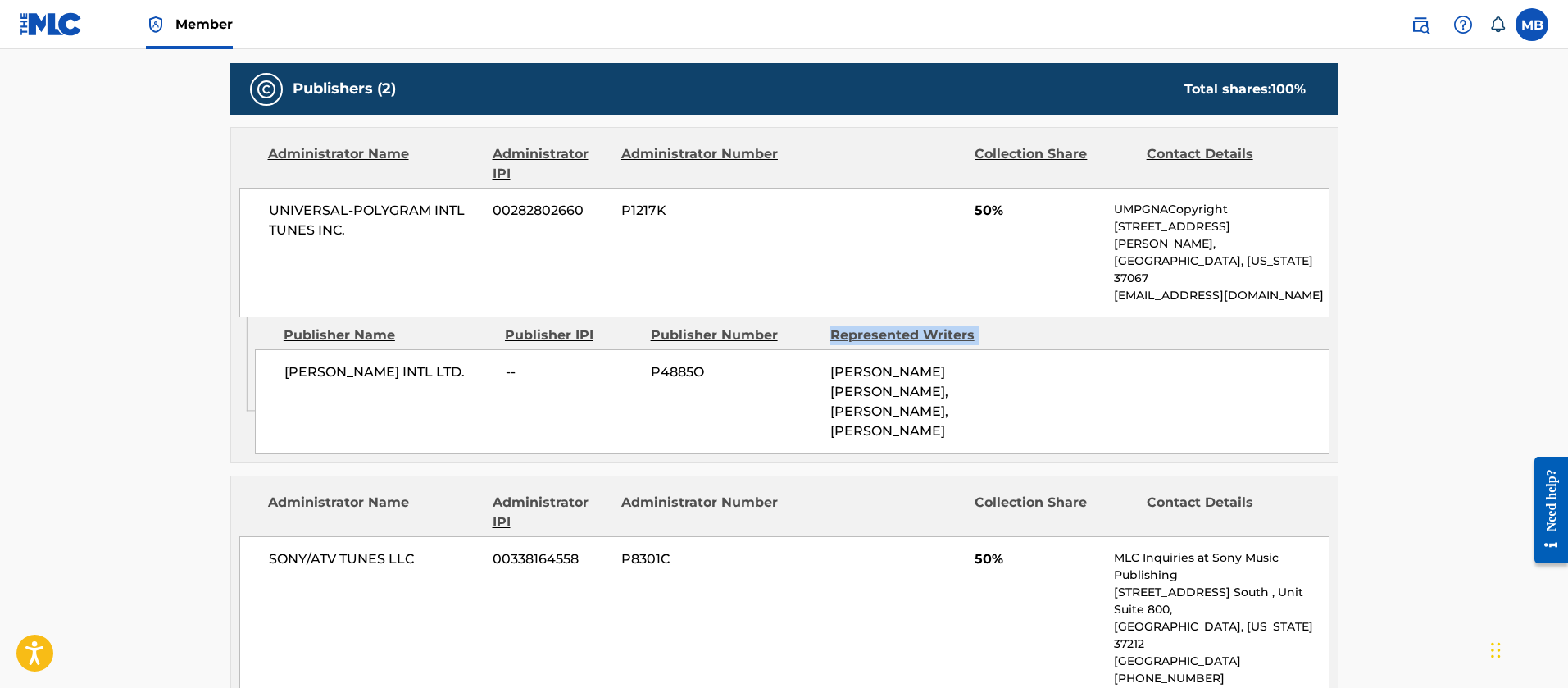
click at [916, 326] on div "Represented Writers" at bounding box center [913, 335] width 167 height 19
copy div "Represented Writers"
click at [386, 362] on span "[PERSON_NAME] INTL LTD." at bounding box center [388, 372] width 209 height 19
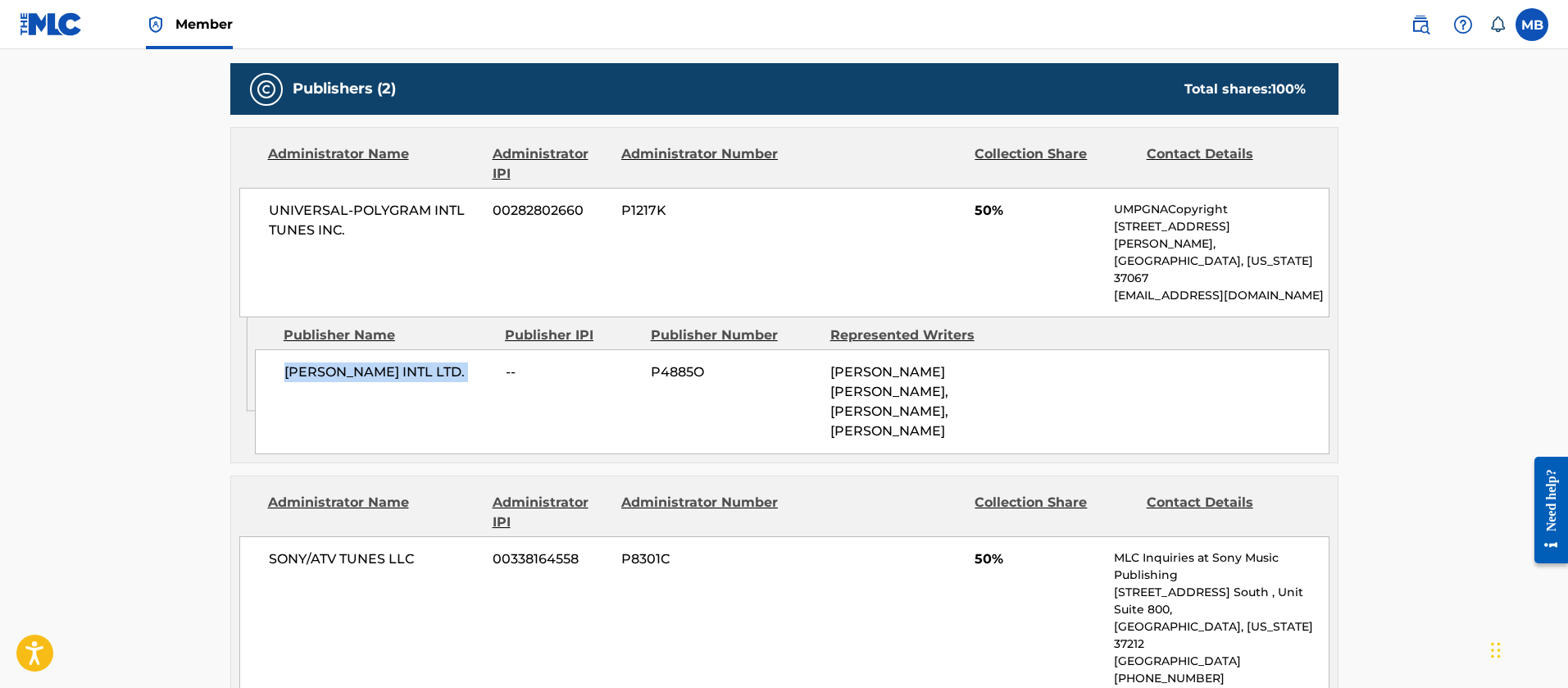
copy div "[PERSON_NAME] INTL LTD."
